Goal: Use online tool/utility: Utilize a website feature to perform a specific function

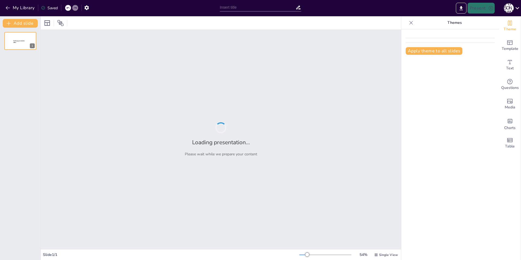
type input "Imported Презентация ОИЯИ – [GEOGRAPHIC_DATA] [DATE] – [DATE].pptx"
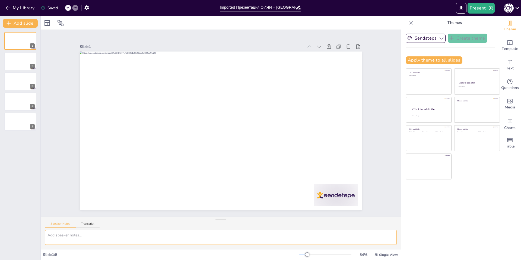
click at [63, 237] on textarea at bounding box center [221, 237] width 352 height 15
click at [97, 236] on textarea at bounding box center [221, 237] width 352 height 15
click at [63, 235] on textarea at bounding box center [221, 237] width 352 height 15
click at [80, 231] on textarea at bounding box center [221, 237] width 352 height 15
paste textarea "Regarding the presentation I uploaded, please follow these instructions careful…"
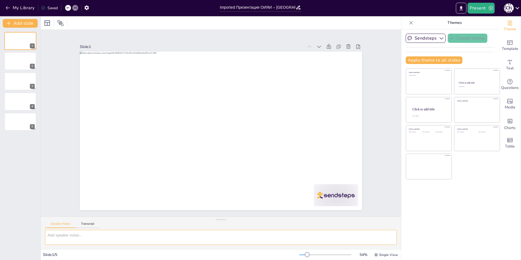
type textarea "Regarding the presentation I uploaded, please follow these instructions careful…"
click at [18, 64] on div at bounding box center [20, 61] width 33 height 18
click at [16, 79] on div at bounding box center [20, 81] width 33 height 18
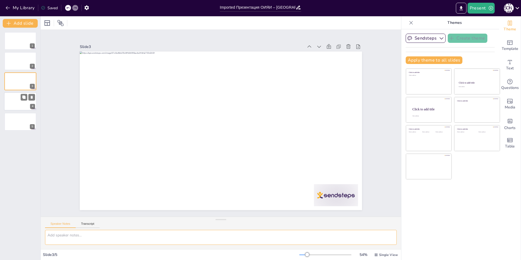
click at [18, 102] on div at bounding box center [20, 101] width 33 height 18
click at [15, 122] on div at bounding box center [20, 122] width 33 height 18
click at [17, 36] on div at bounding box center [20, 41] width 33 height 18
type textarea "Regarding the presentation I uploaded, please follow these instructions careful…"
click at [162, 234] on textarea "Regarding the presentation I uploaded, please follow these instructions careful…" at bounding box center [221, 237] width 352 height 15
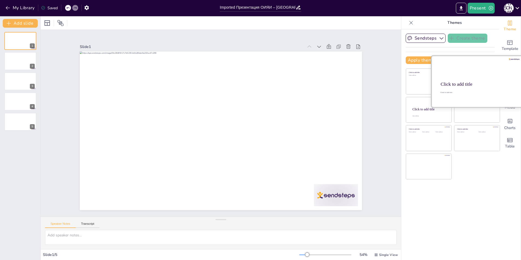
click at [482, 78] on div at bounding box center [477, 81] width 91 height 51
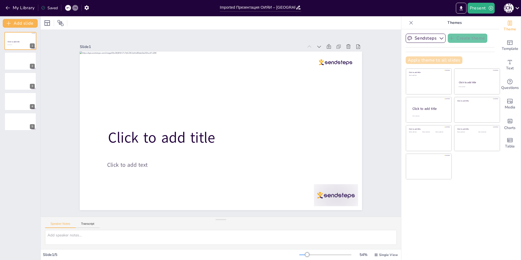
click at [421, 57] on button "Apply theme to all slides" at bounding box center [434, 60] width 57 height 8
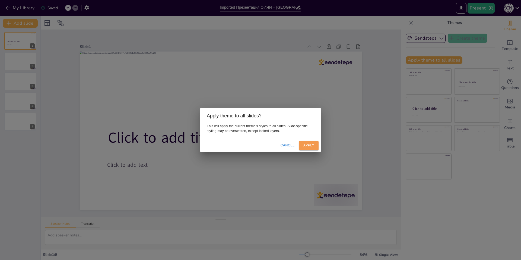
click at [311, 146] on button "Apply" at bounding box center [309, 145] width 20 height 9
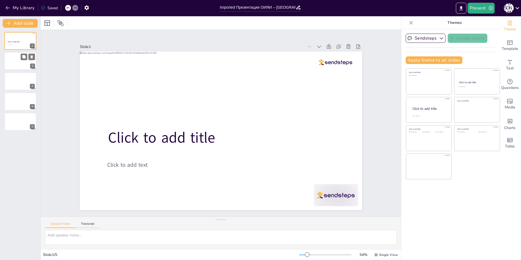
click at [14, 60] on div at bounding box center [20, 61] width 33 height 18
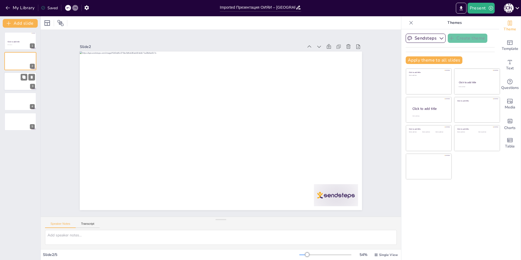
click at [15, 81] on div at bounding box center [20, 81] width 33 height 18
click at [9, 8] on icon "button" at bounding box center [7, 7] width 5 height 5
